Goal: Transaction & Acquisition: Purchase product/service

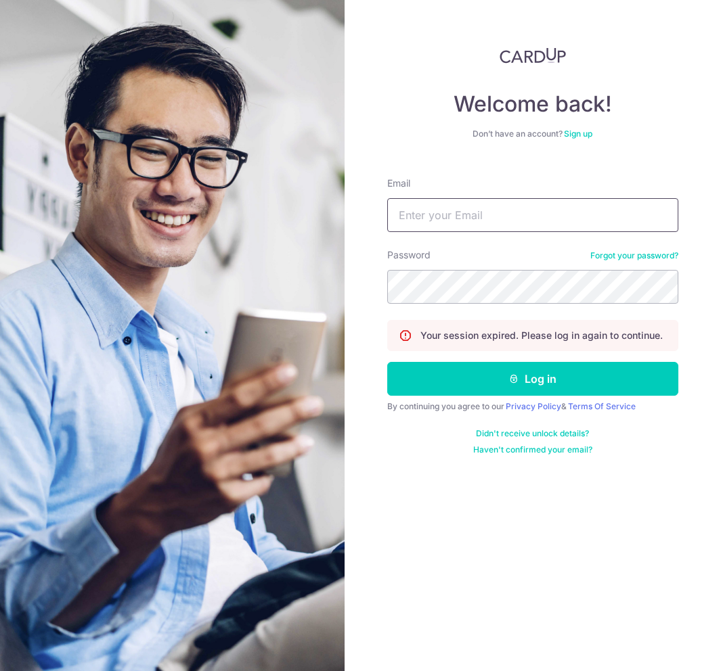
type input "puvanraj1793@gmail.com"
click at [0, 671] on nordpass-portal at bounding box center [0, 671] width 0 height 0
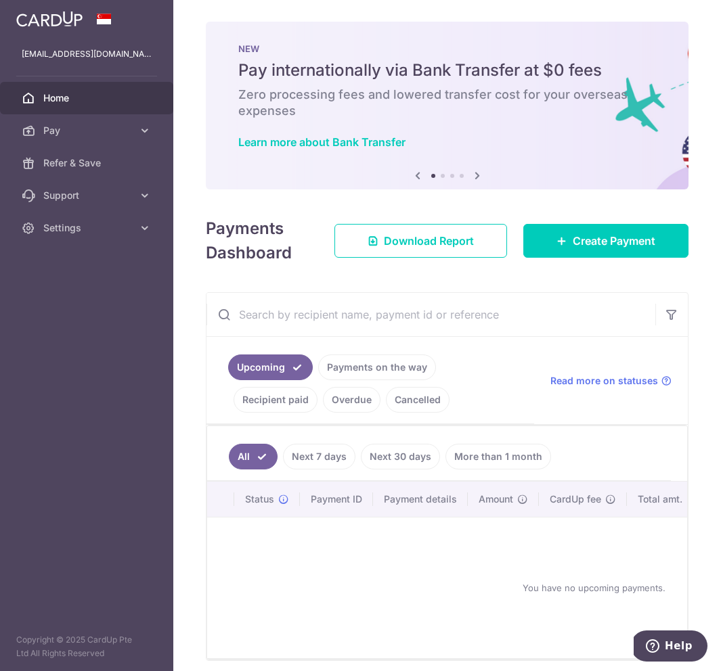
click at [302, 402] on link "Recipient paid" at bounding box center [276, 400] width 84 height 26
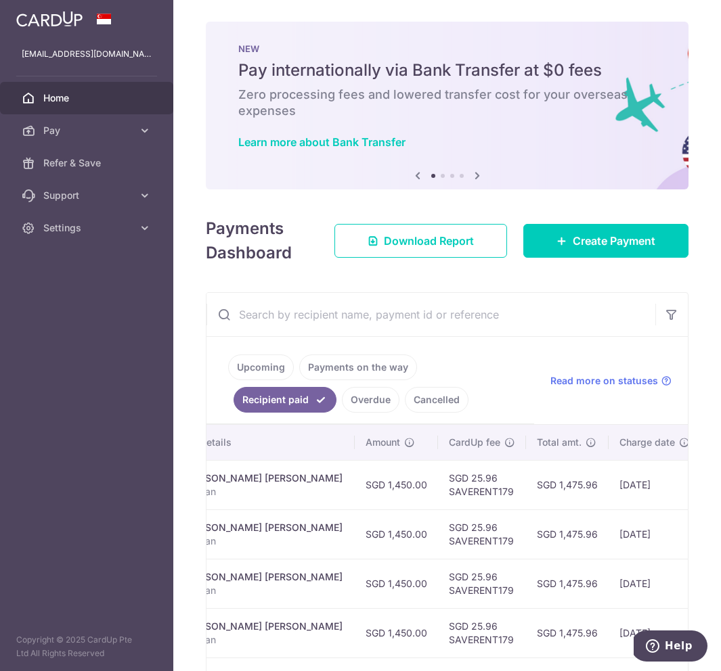
scroll to position [0, 345]
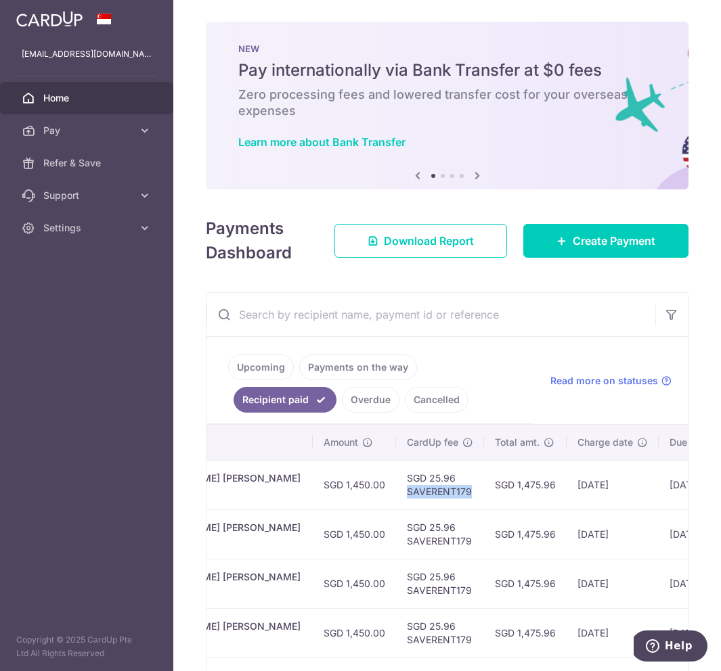
drag, startPoint x: 407, startPoint y: 493, endPoint x: 474, endPoint y: 493, distance: 67.0
click at [474, 493] on td "SGD 25.96 SAVERENT179" at bounding box center [440, 484] width 88 height 49
copy td "SAVERENT179"
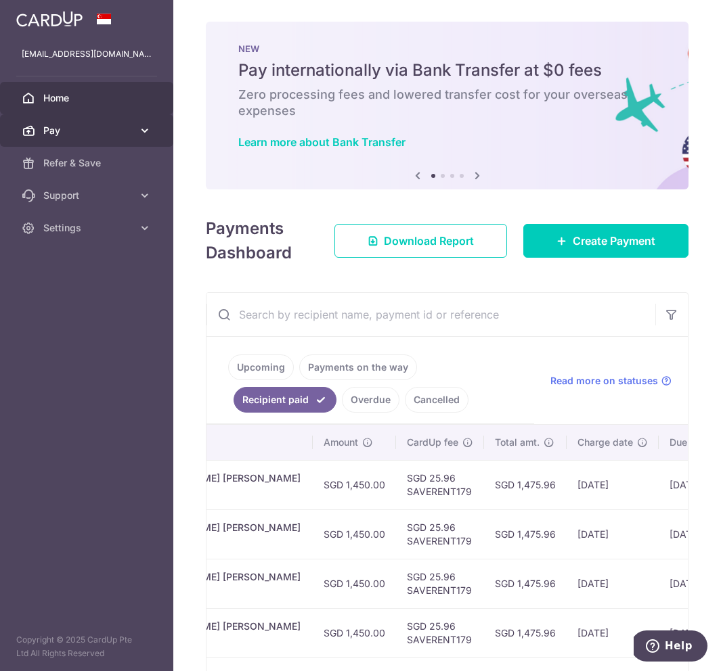
click at [139, 129] on icon at bounding box center [145, 131] width 14 height 14
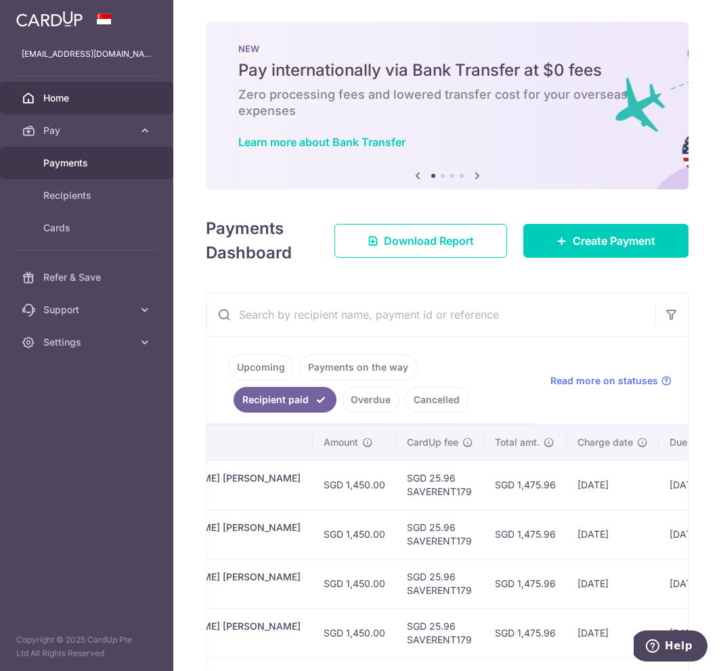
click at [91, 166] on span "Payments" at bounding box center [87, 163] width 89 height 14
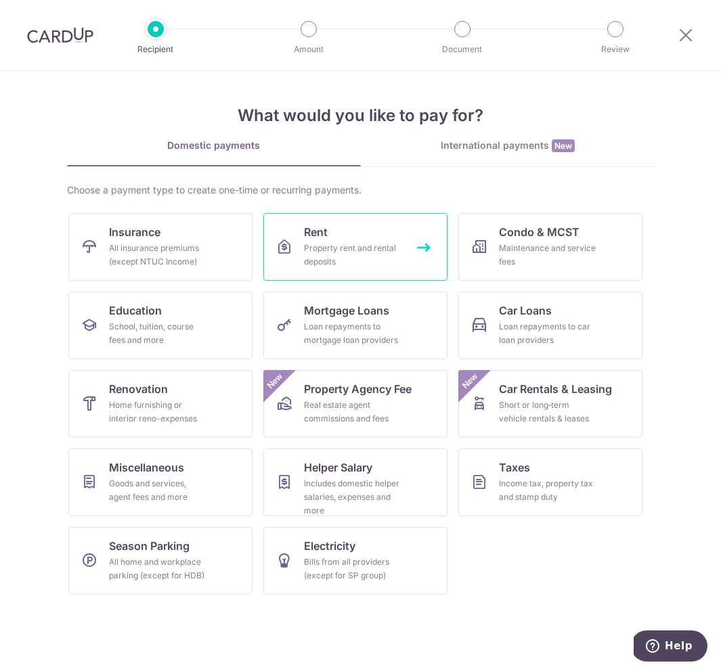
click at [342, 250] on div "Property rent and rental deposits" at bounding box center [352, 255] width 97 height 27
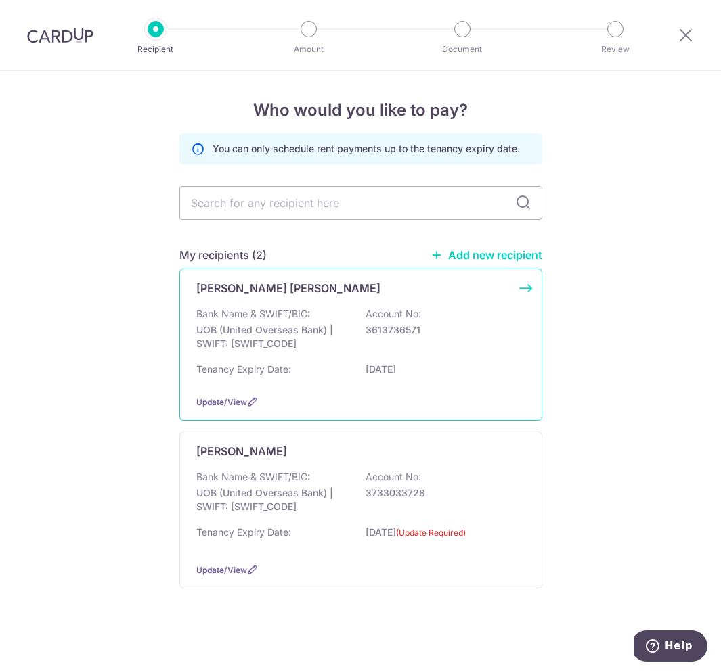
click at [494, 296] on div "[PERSON_NAME] [PERSON_NAME]" at bounding box center [352, 288] width 313 height 16
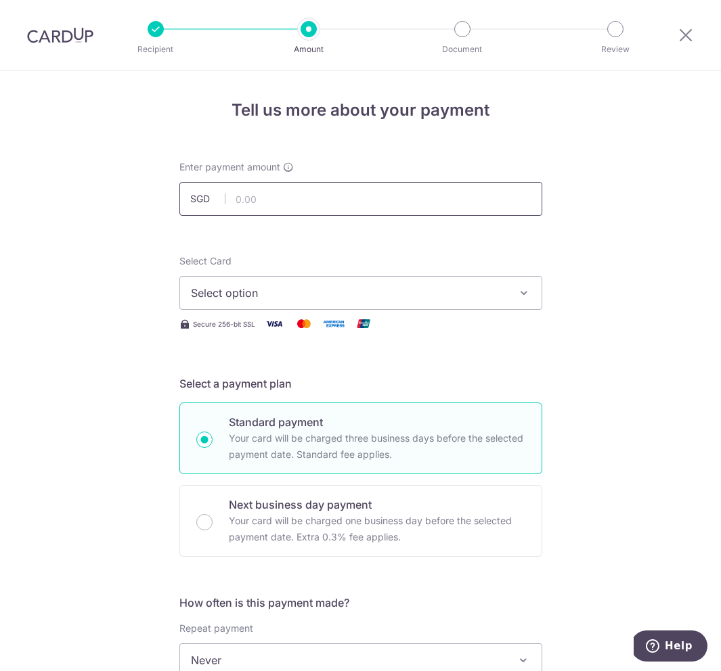
click at [355, 206] on input "text" at bounding box center [360, 199] width 363 height 34
type input "1,450.00"
click at [296, 298] on span "Select option" at bounding box center [348, 293] width 315 height 16
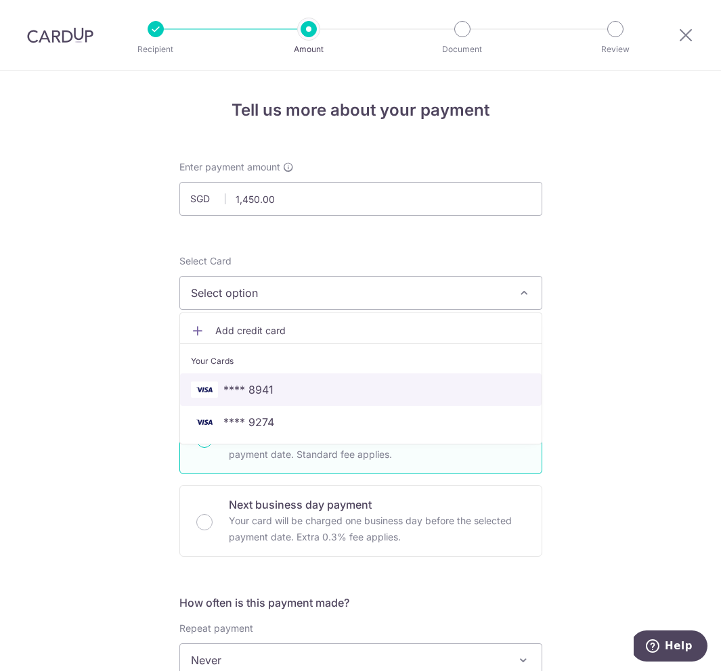
click at [277, 391] on span "**** 8941" at bounding box center [361, 390] width 340 height 16
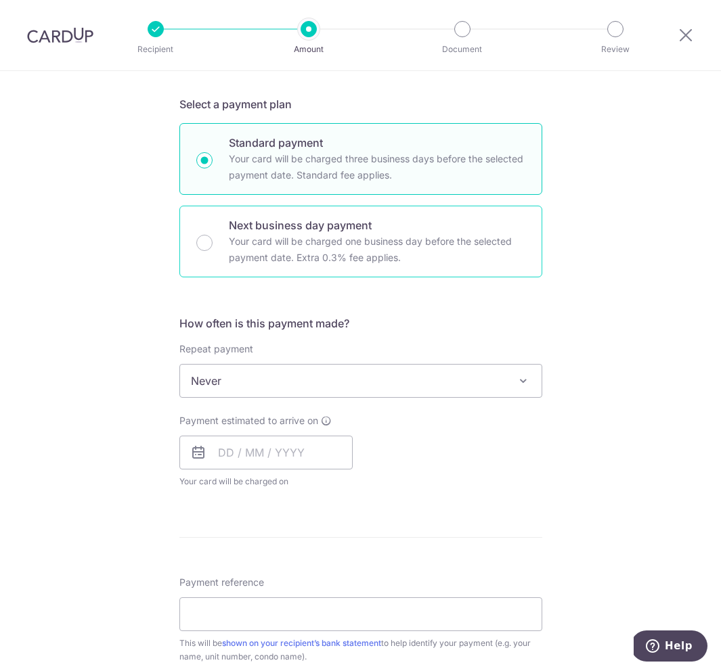
scroll to position [281, 0]
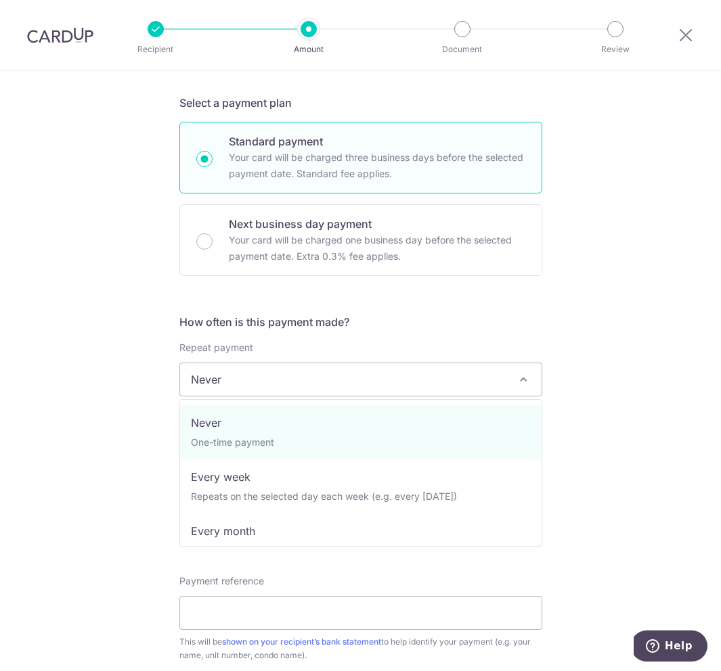
click at [253, 380] on span "Never" at bounding box center [360, 379] width 361 height 32
click at [89, 436] on div "Tell us more about your payment Enter payment amount SGD 1,450.00 1450.00 Selec…" at bounding box center [360, 402] width 721 height 1224
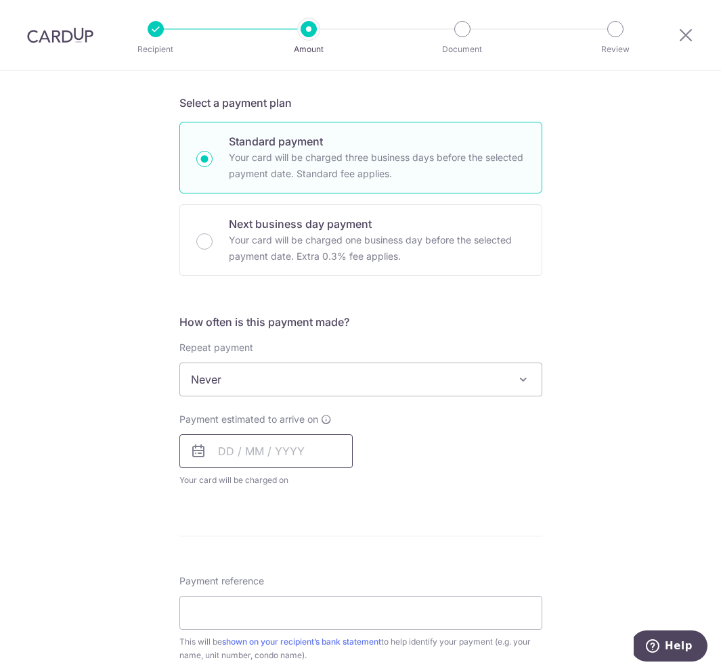
click at [233, 443] on input "text" at bounding box center [265, 452] width 173 height 34
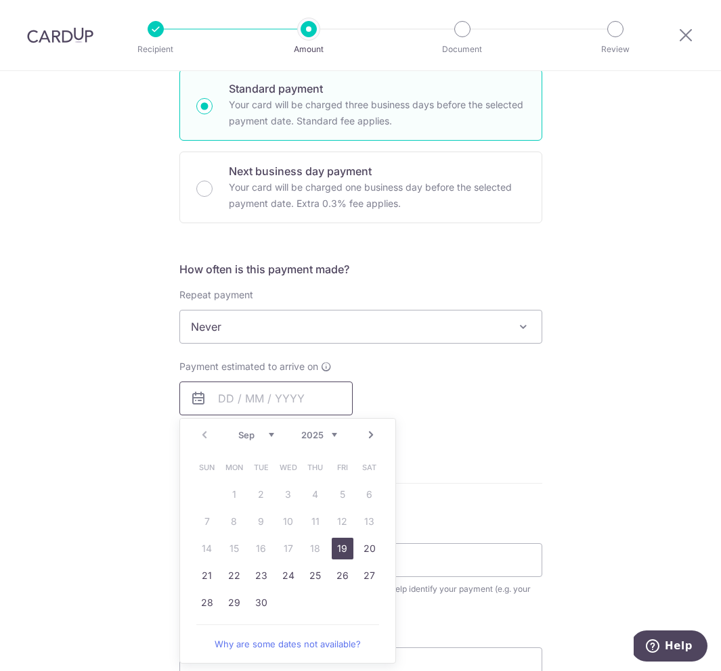
scroll to position [447, 0]
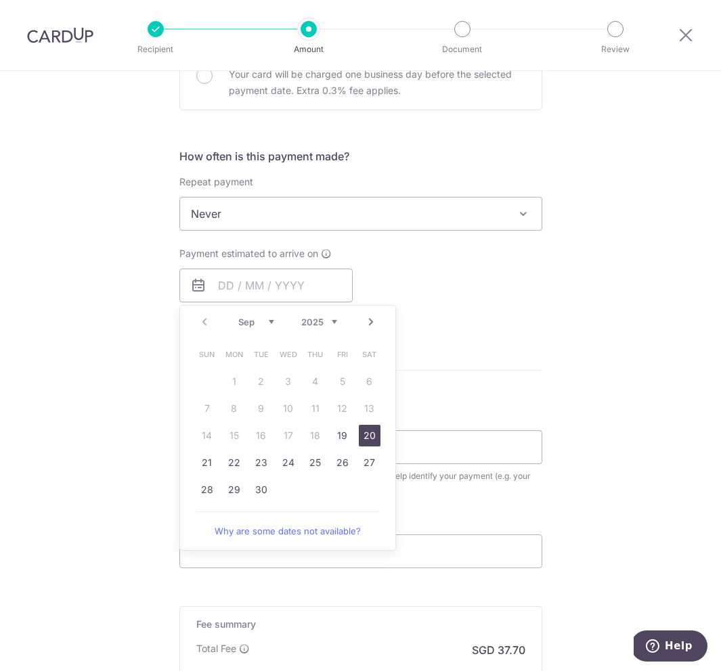
click at [374, 439] on link "20" at bounding box center [370, 436] width 22 height 22
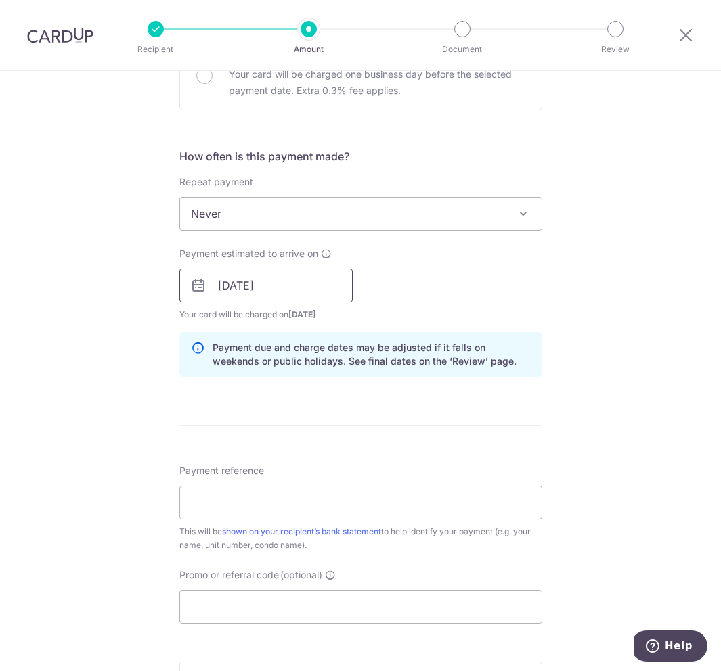
click at [322, 291] on input "20/09/2025" at bounding box center [265, 286] width 173 height 34
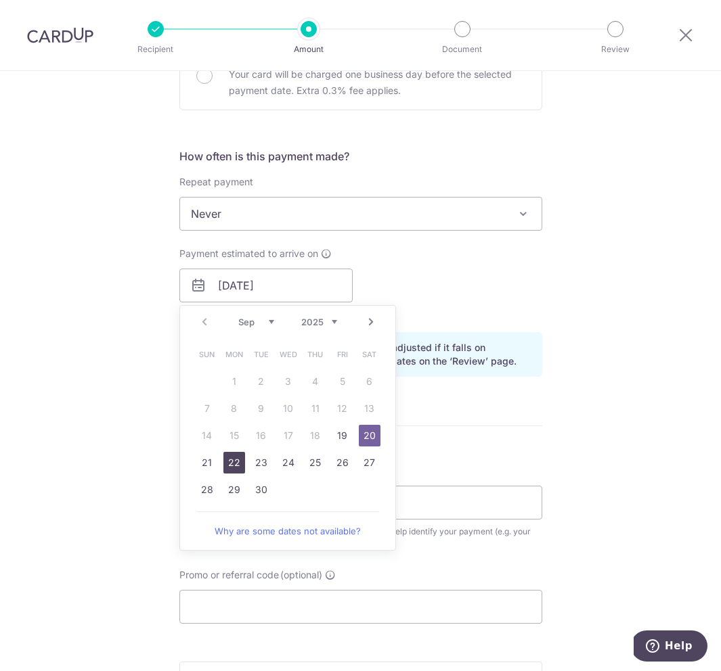
click at [235, 468] on link "22" at bounding box center [234, 463] width 22 height 22
type input "[DATE]"
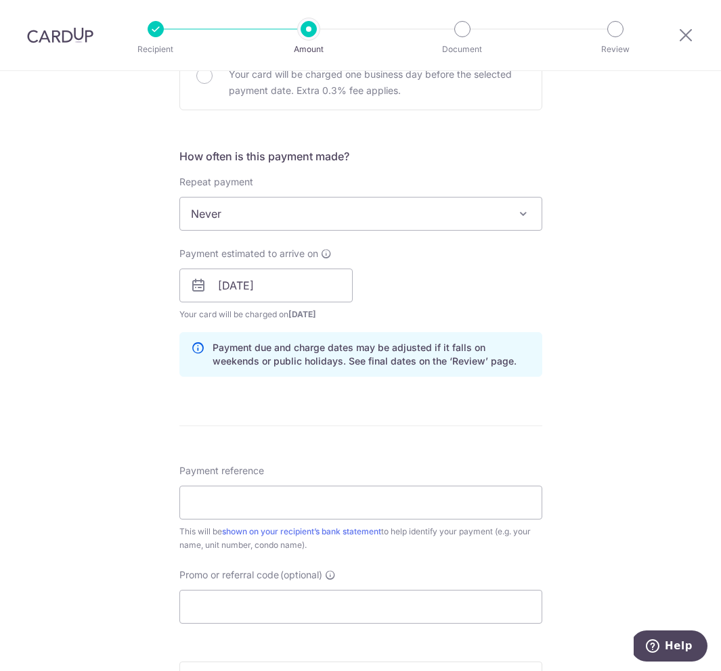
scroll to position [452, 0]
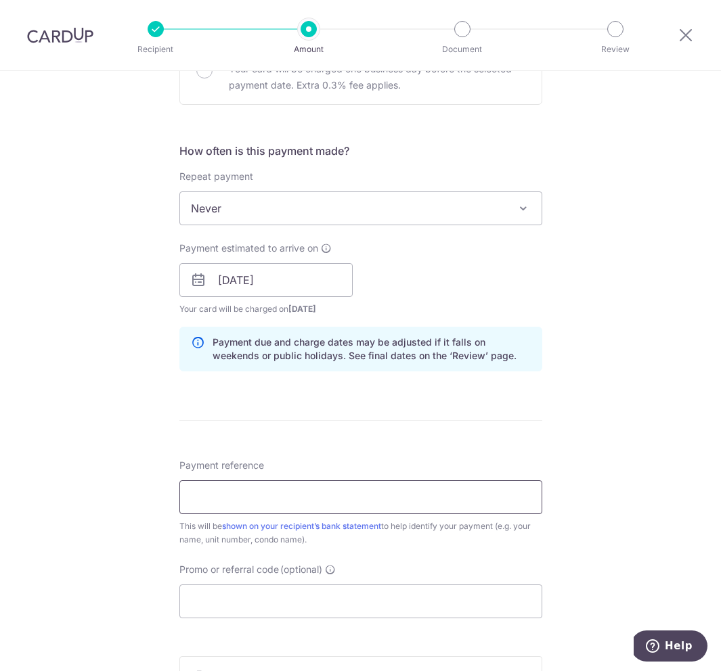
click at [231, 498] on input "Payment reference" at bounding box center [360, 498] width 363 height 34
type input "Rent - Puvan"
click at [237, 604] on input "Promo or referral code (optional)" at bounding box center [360, 602] width 363 height 34
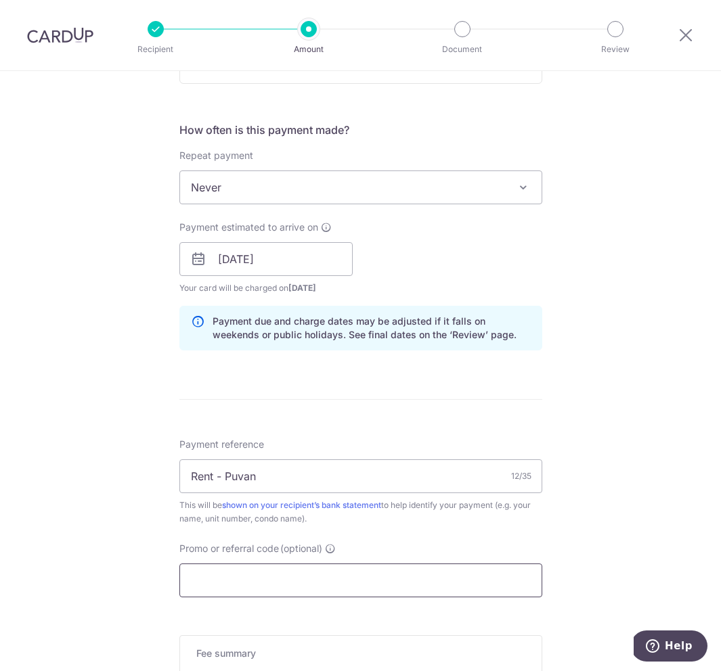
paste input "SAVERENT179"
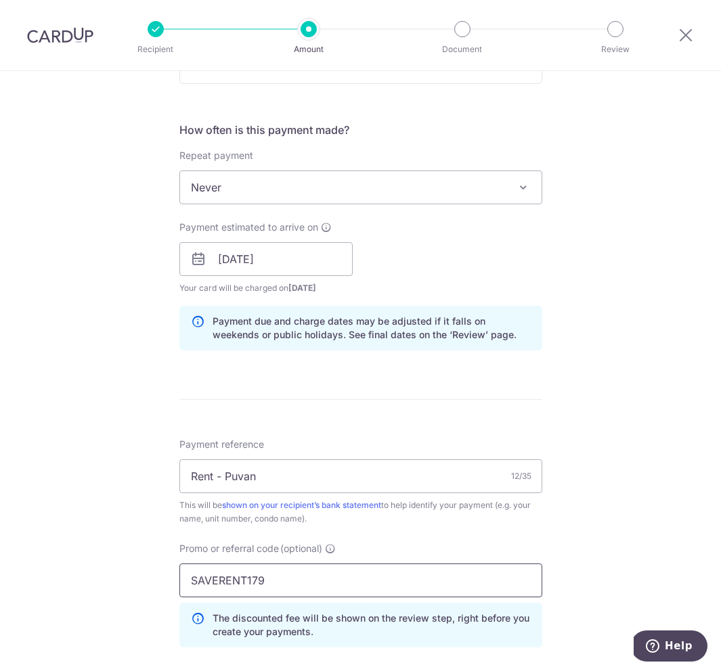
type input "SAVERENT179"
click at [558, 557] on div "Tell us more about your payment Enter payment amount SGD 1,450.00 1450.00 Selec…" at bounding box center [360, 268] width 721 height 1341
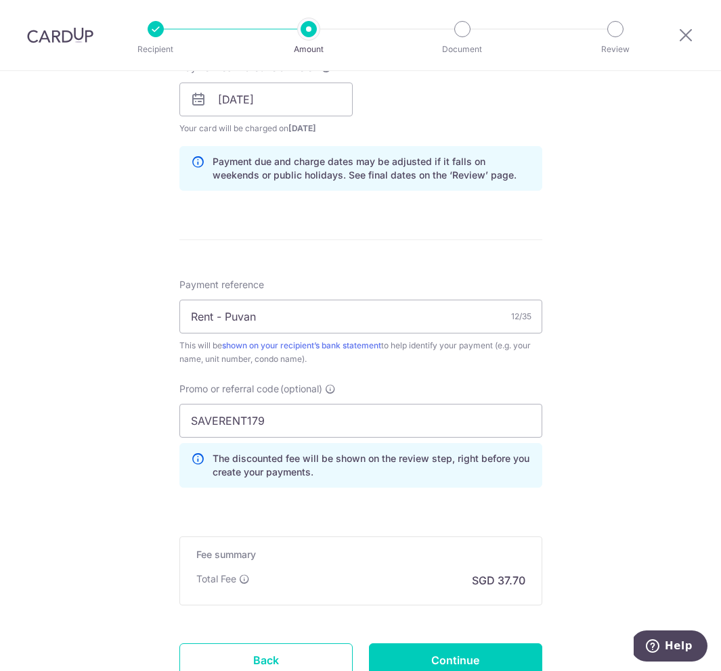
scroll to position [740, 0]
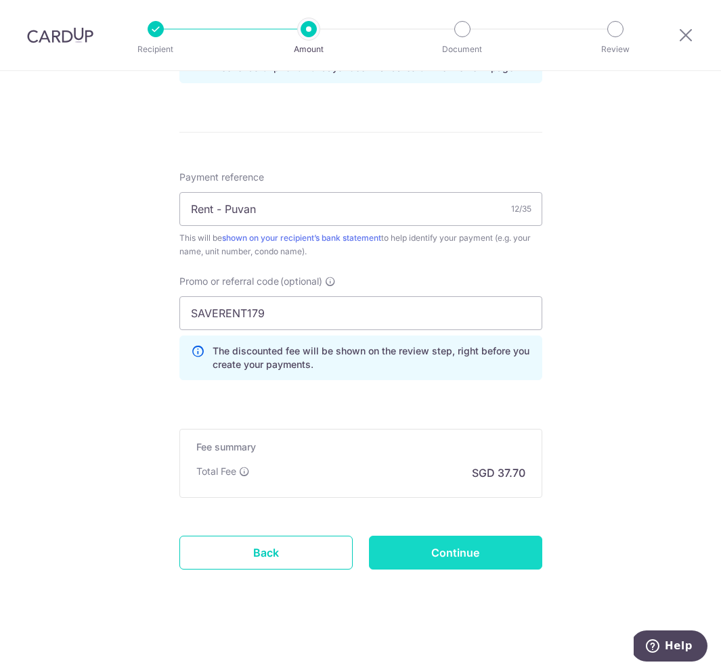
click at [444, 559] on input "Continue" at bounding box center [455, 553] width 173 height 34
type input "Create Schedule"
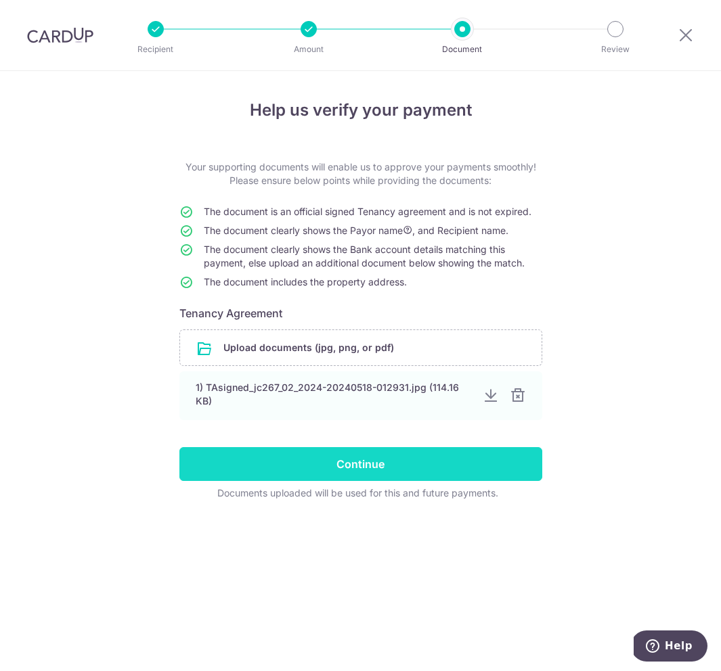
click at [342, 462] on input "Continue" at bounding box center [360, 464] width 363 height 34
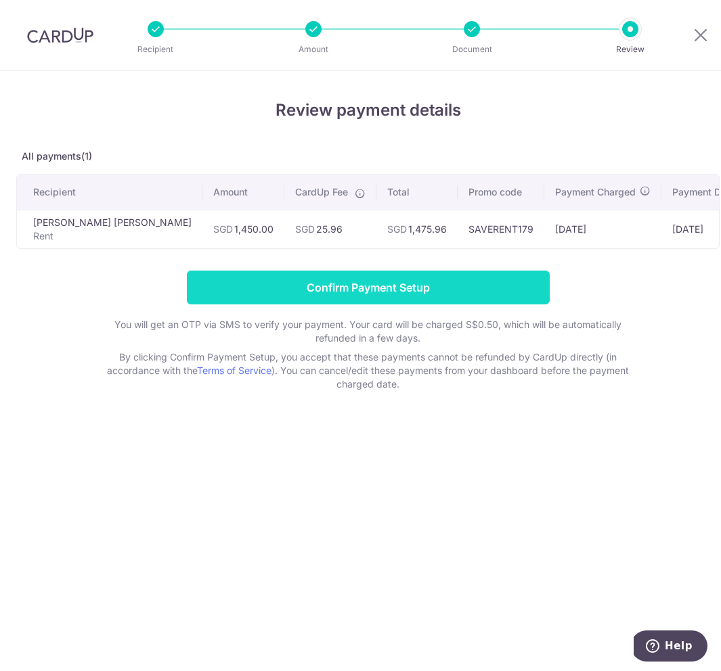
click at [372, 284] on input "Confirm Payment Setup" at bounding box center [368, 288] width 363 height 34
